Goal: Check status

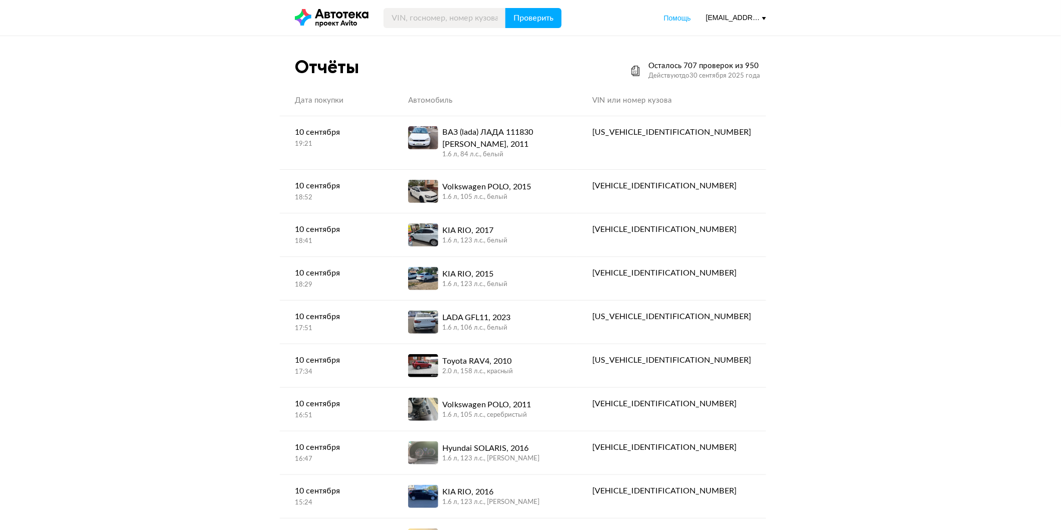
click at [757, 21] on div "[EMAIL_ADDRESS][DOMAIN_NAME]" at bounding box center [736, 18] width 60 height 10
click at [558, 71] on div "Отчёты Осталось 707 проверок из 950 Действуют до 30 сентября 2025 года" at bounding box center [530, 71] width 471 height 30
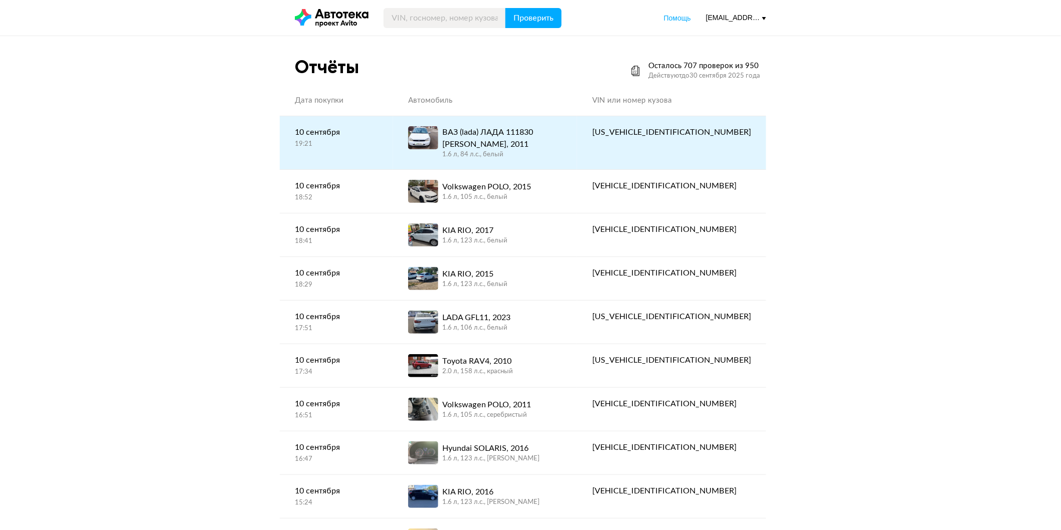
click at [529, 135] on div "ВАЗ (lada) ЛАДА 111830 ЛАДА КАЛИНА, 2011" at bounding box center [502, 138] width 120 height 24
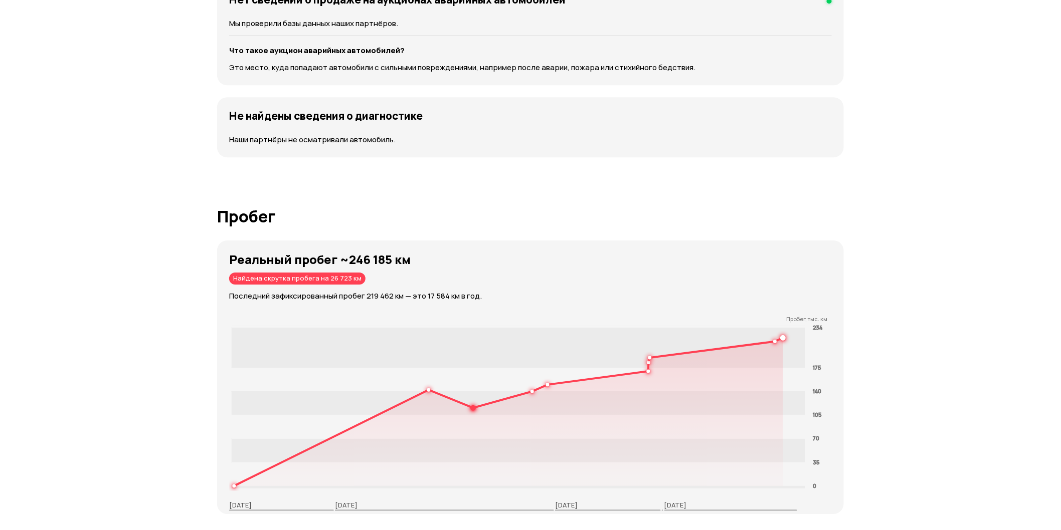
scroll to position [1225, 0]
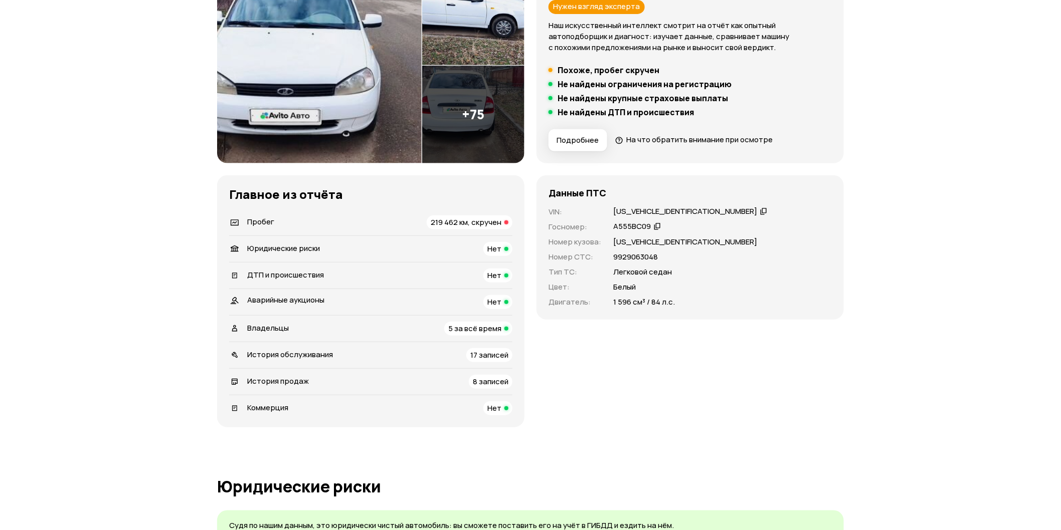
click at [488, 221] on span "219 462 км, скручен" at bounding box center [466, 222] width 71 height 11
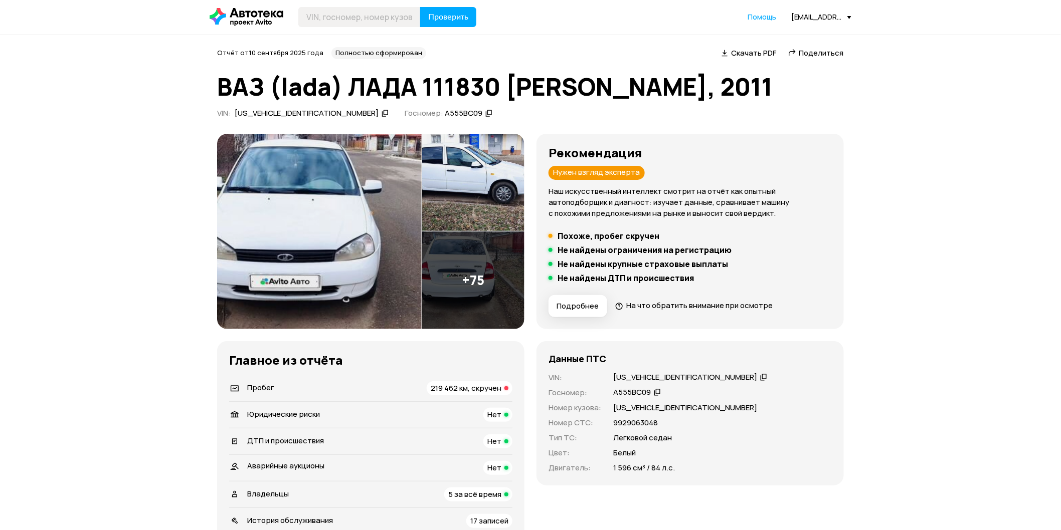
scroll to position [0, 0]
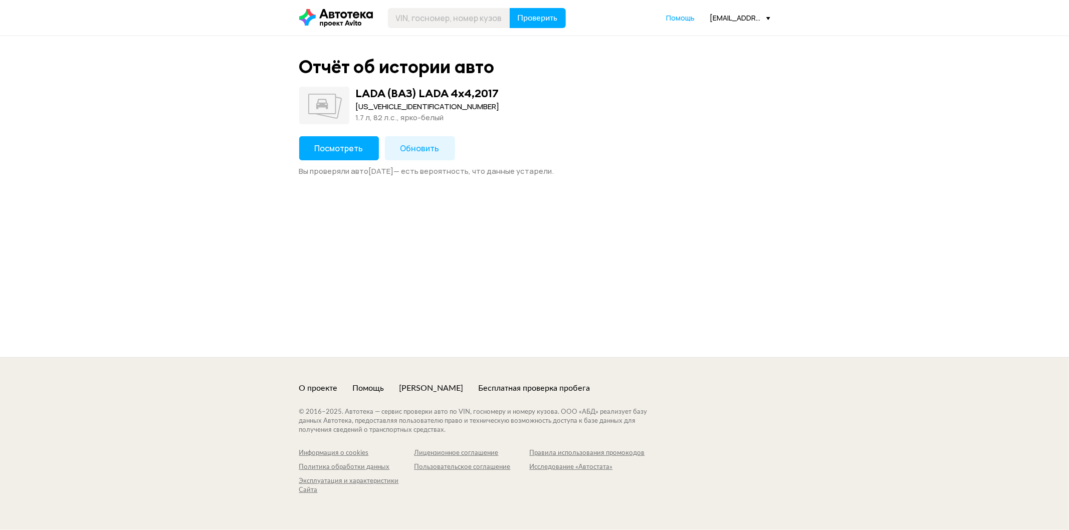
click at [333, 152] on span "Посмотреть" at bounding box center [339, 148] width 49 height 11
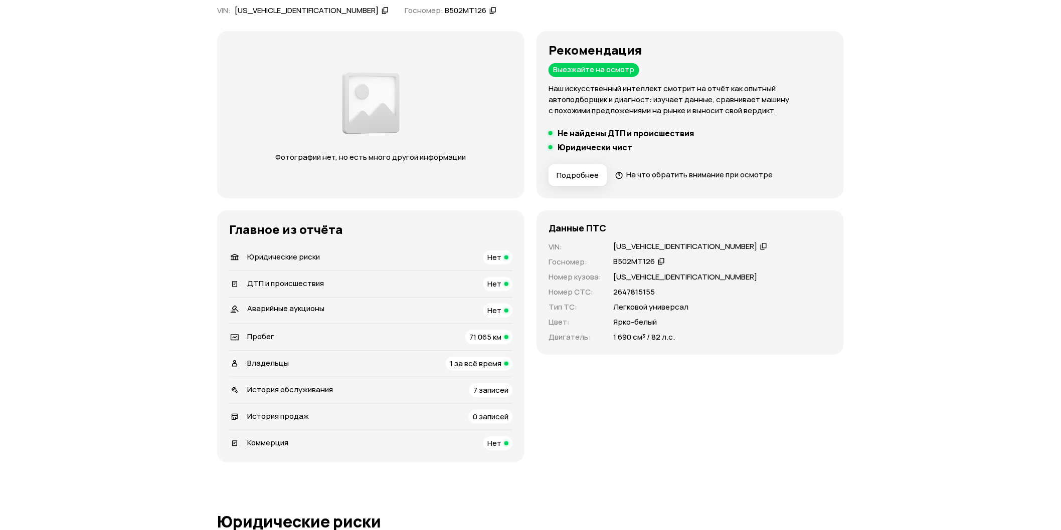
scroll to position [111, 0]
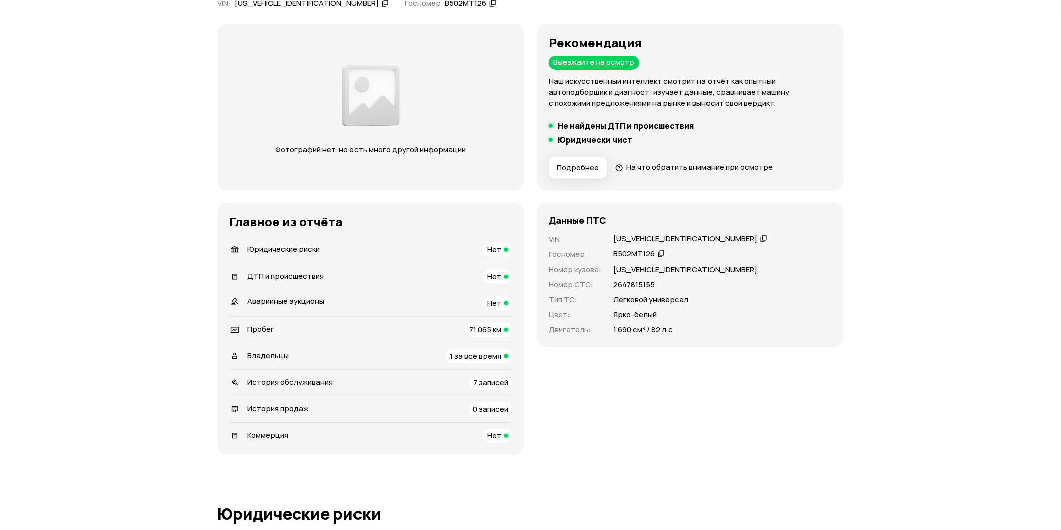
click at [484, 331] on span "71 065 км" at bounding box center [485, 329] width 32 height 11
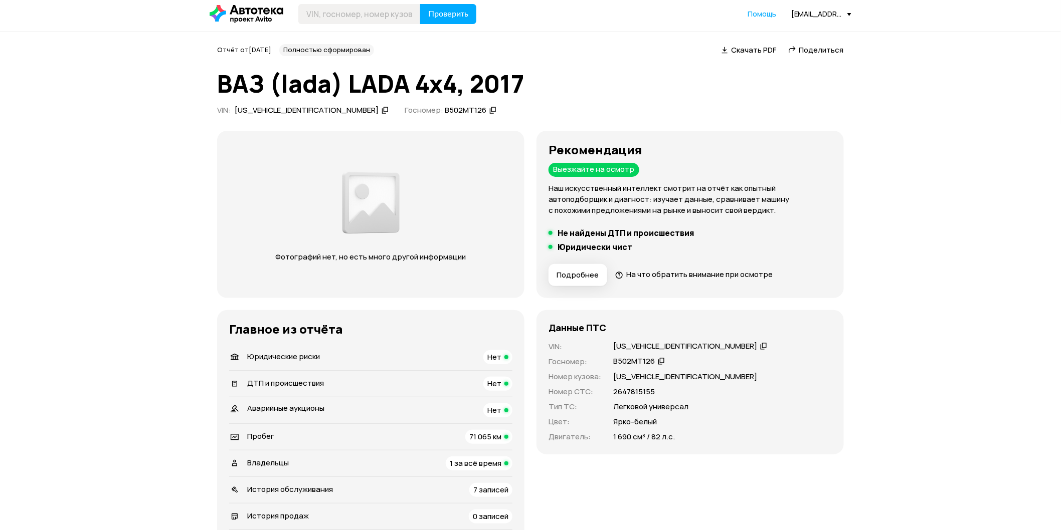
scroll to position [0, 0]
